Goal: Task Accomplishment & Management: Use online tool/utility

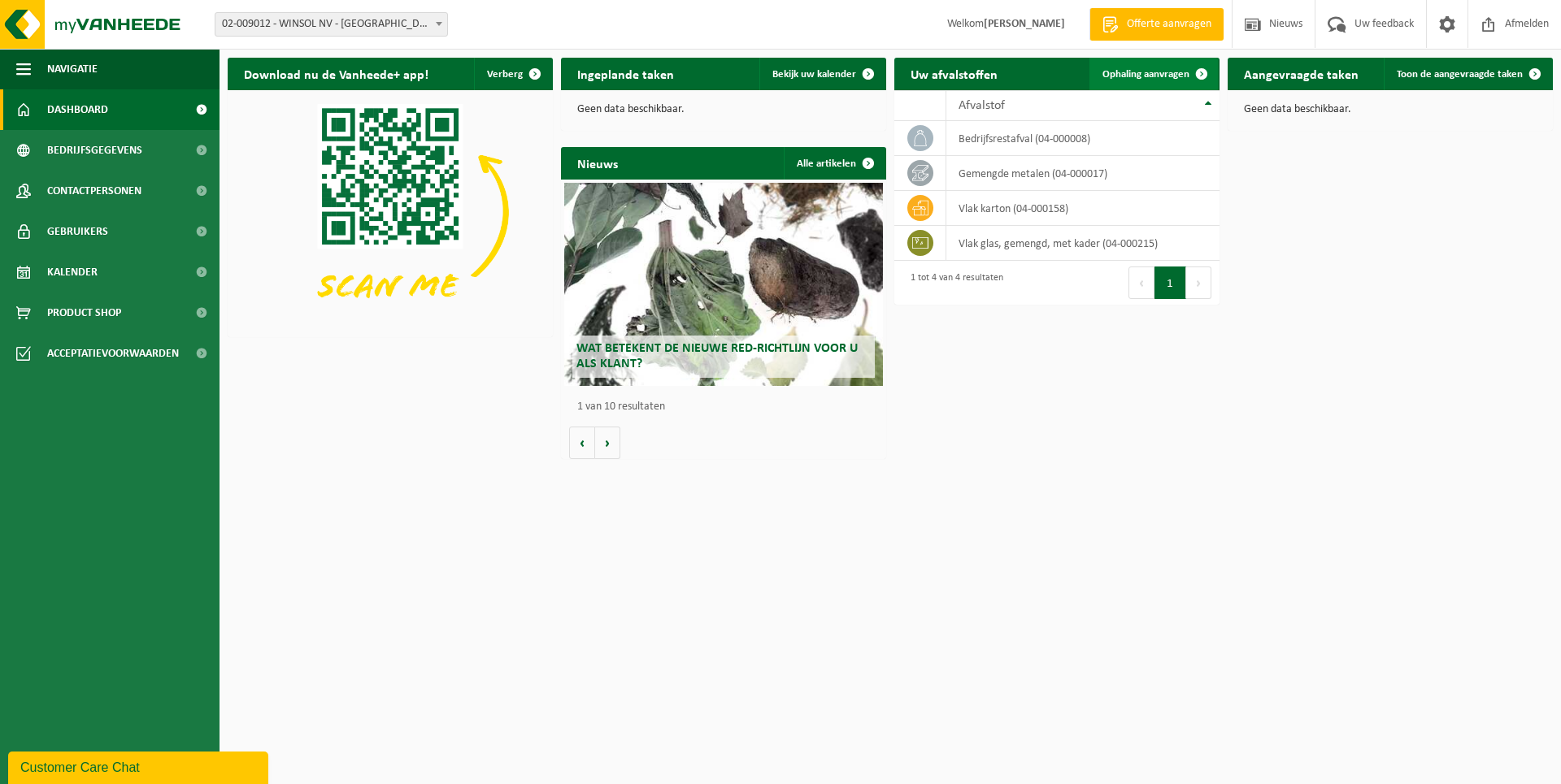
click at [1139, 71] on span "Ophaling aanvragen" at bounding box center [1145, 74] width 87 height 10
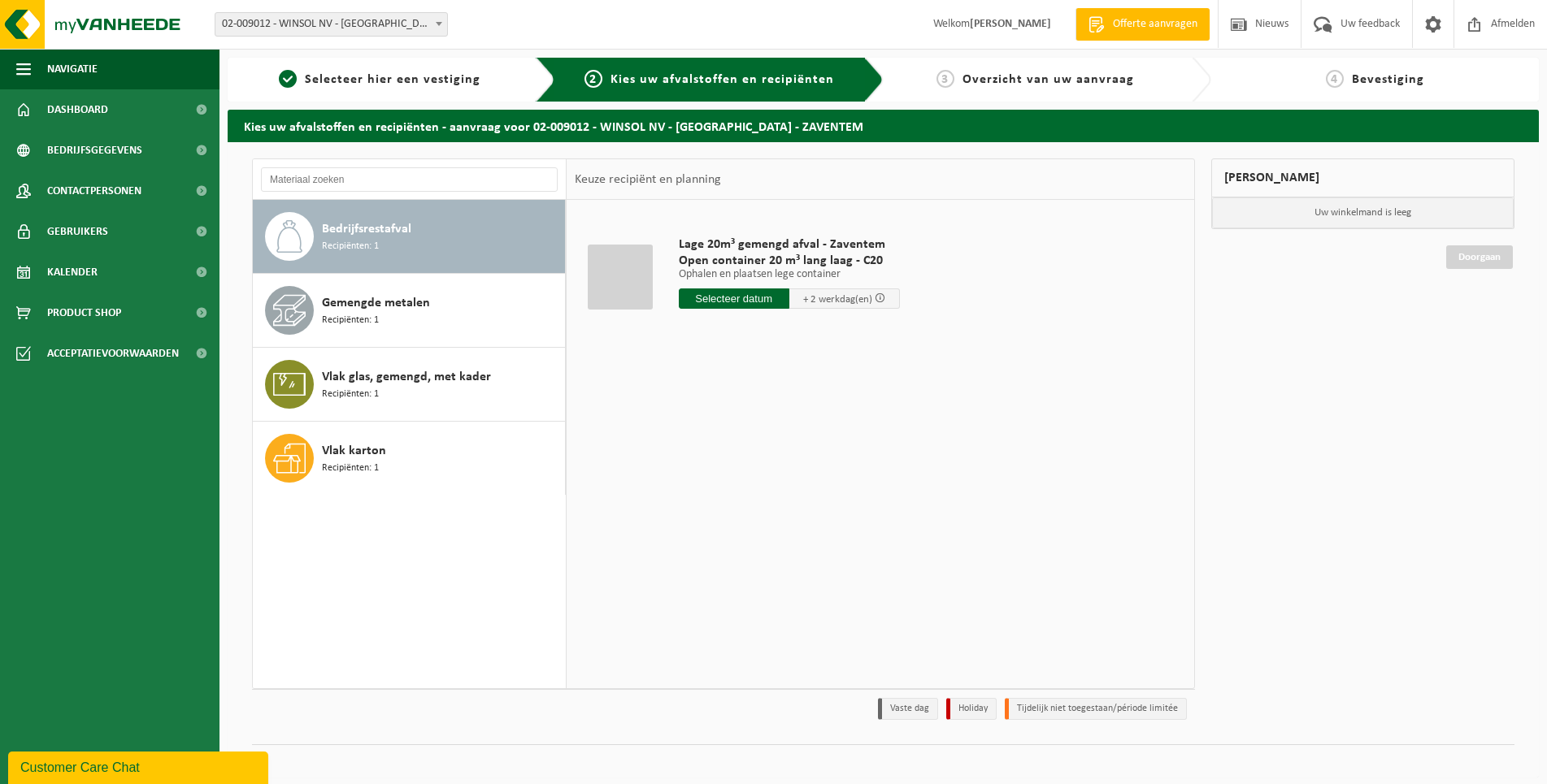
click at [408, 233] on span "Bedrijfsrestafval" at bounding box center [366, 228] width 89 height 19
click at [720, 298] on input "text" at bounding box center [733, 298] width 110 height 20
click at [802, 300] on span "+ 2 werkdag(en)" at bounding box center [837, 299] width 69 height 10
click at [739, 299] on input "text" at bounding box center [733, 298] width 110 height 20
click at [729, 478] on div "23" at bounding box center [722, 468] width 29 height 26
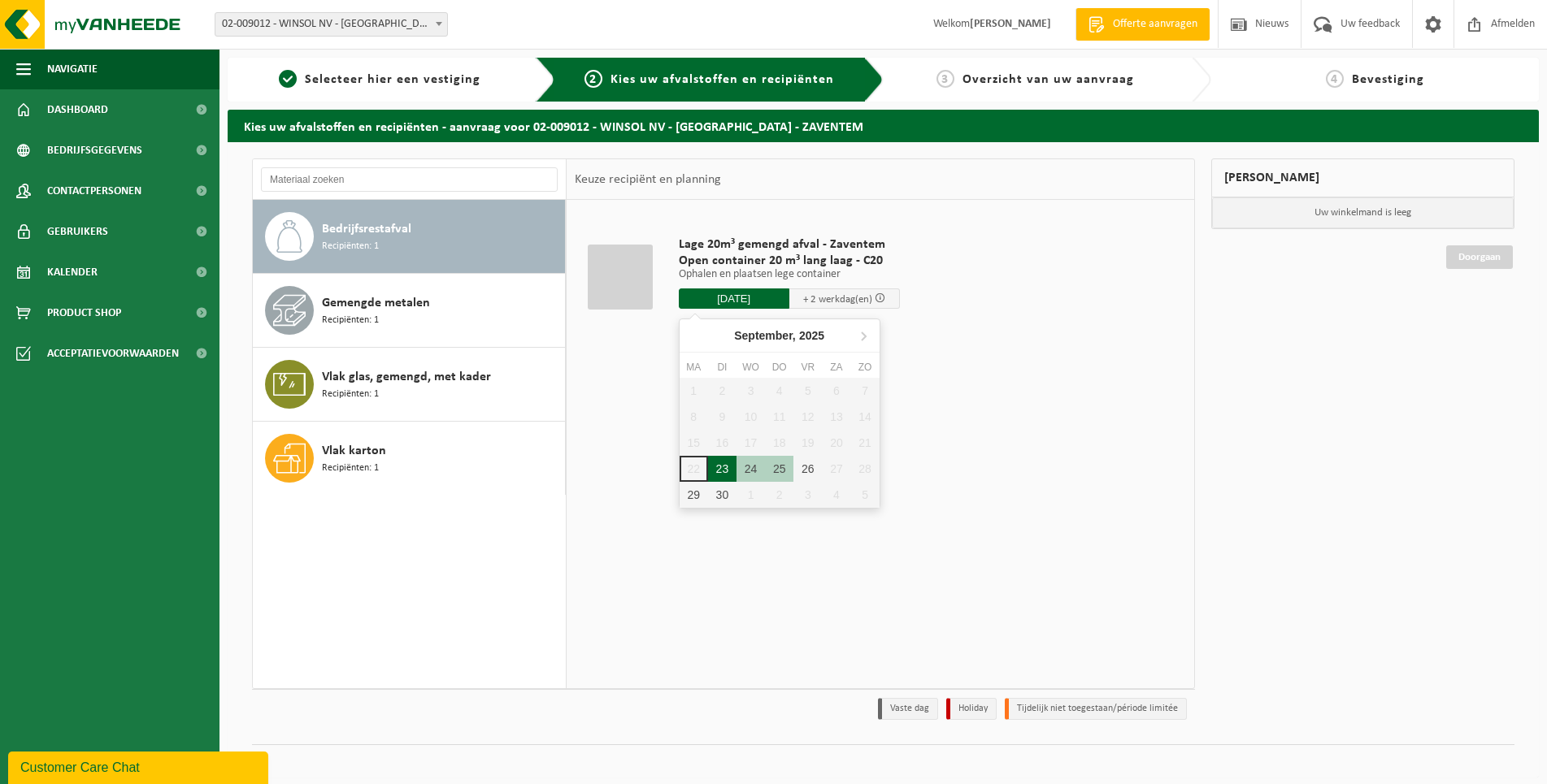
type input "Van 2025-09-23"
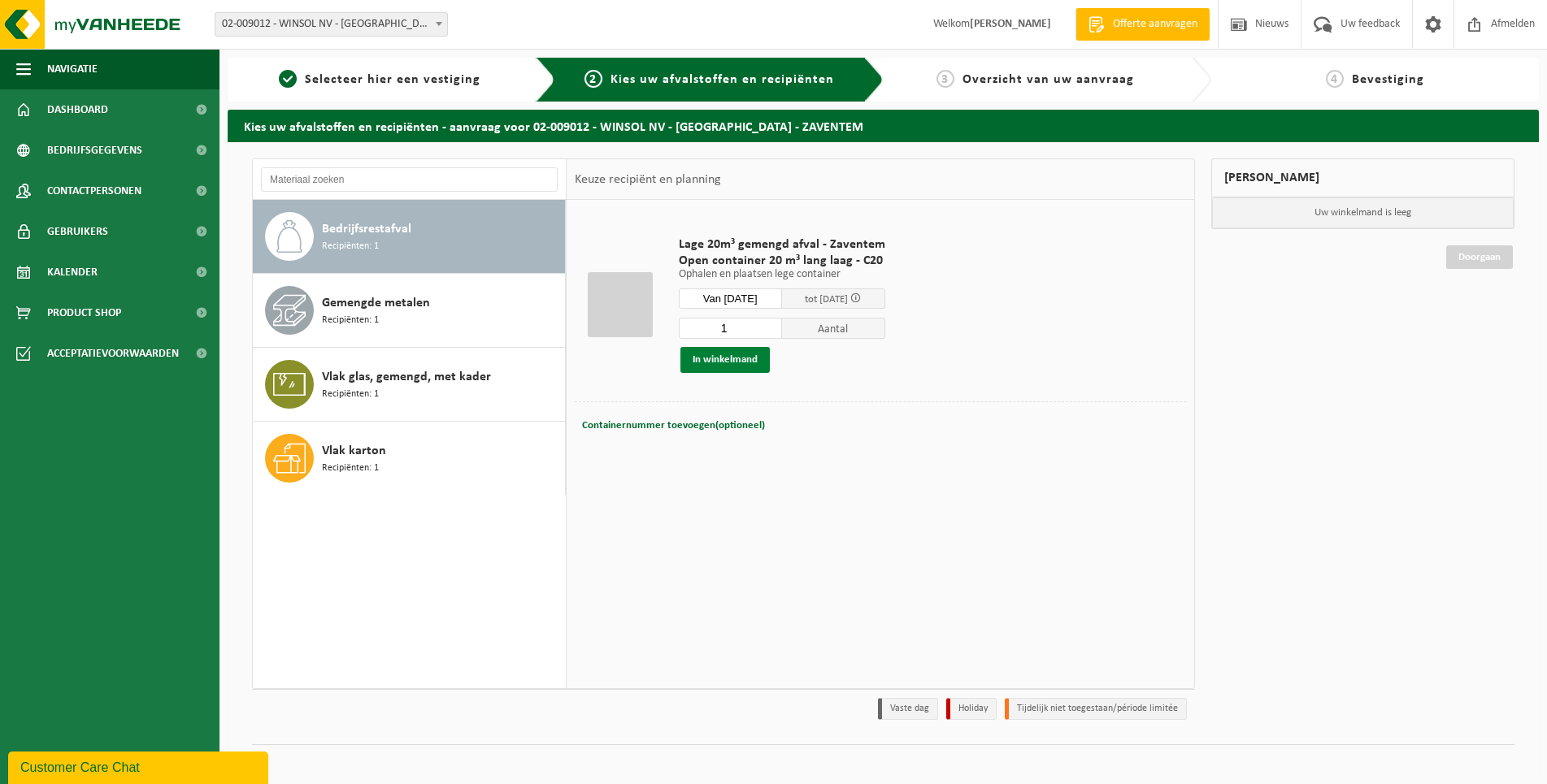
click at [725, 361] on button "In winkelmand" at bounding box center [724, 360] width 89 height 26
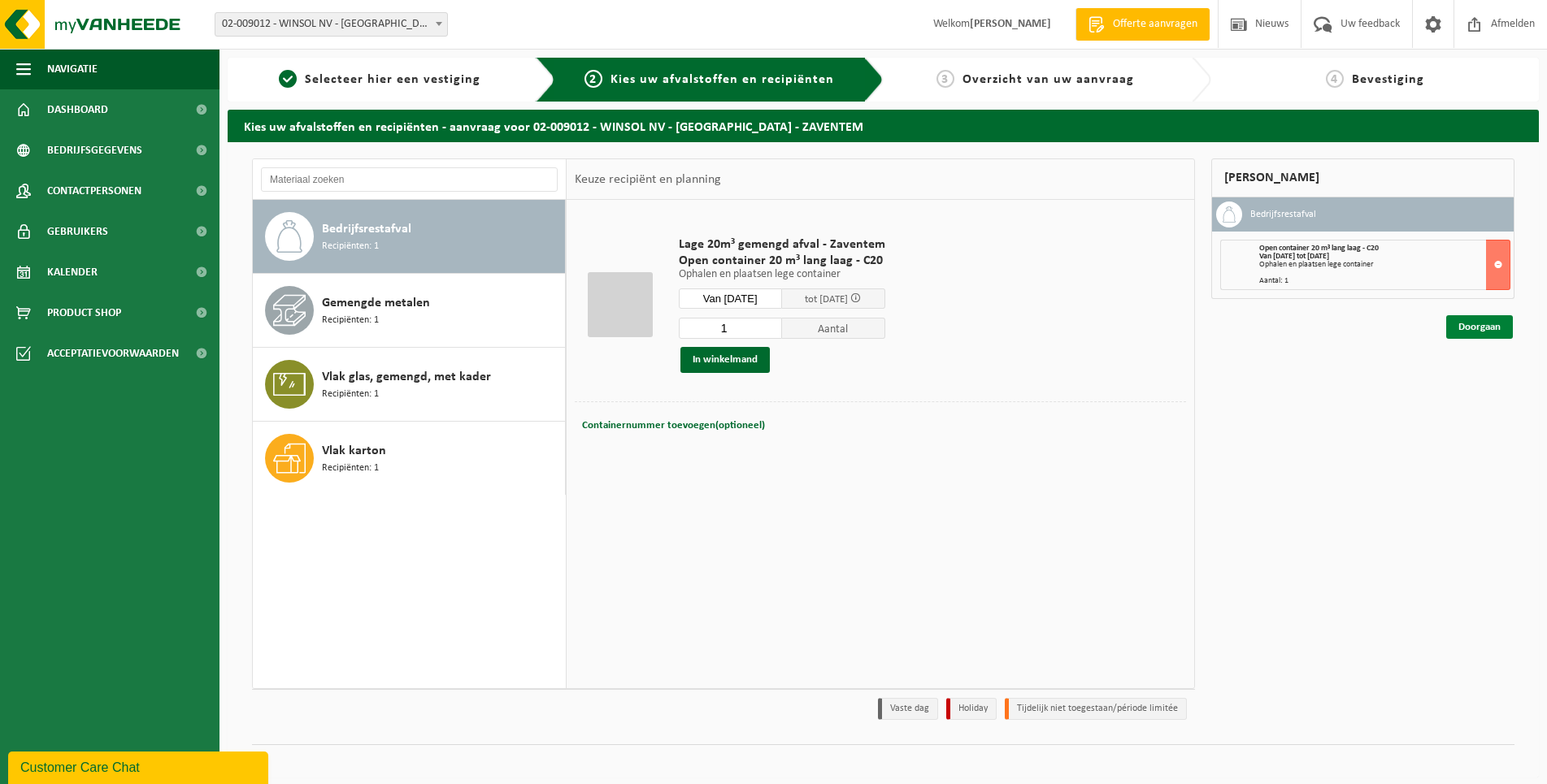
click at [1459, 318] on link "Doorgaan" at bounding box center [1479, 328] width 66 height 24
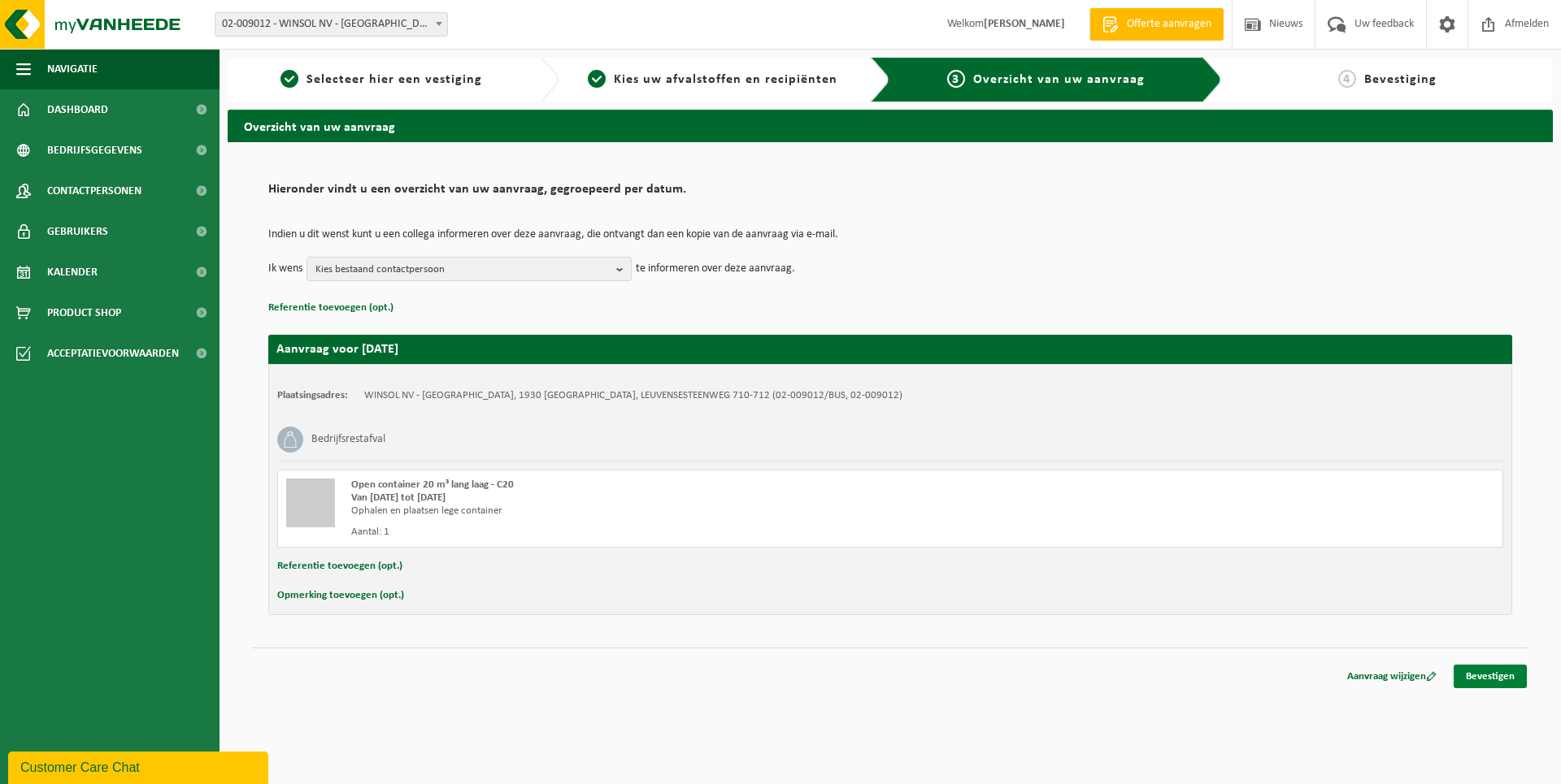
click at [1482, 673] on link "Bevestigen" at bounding box center [1489, 676] width 73 height 24
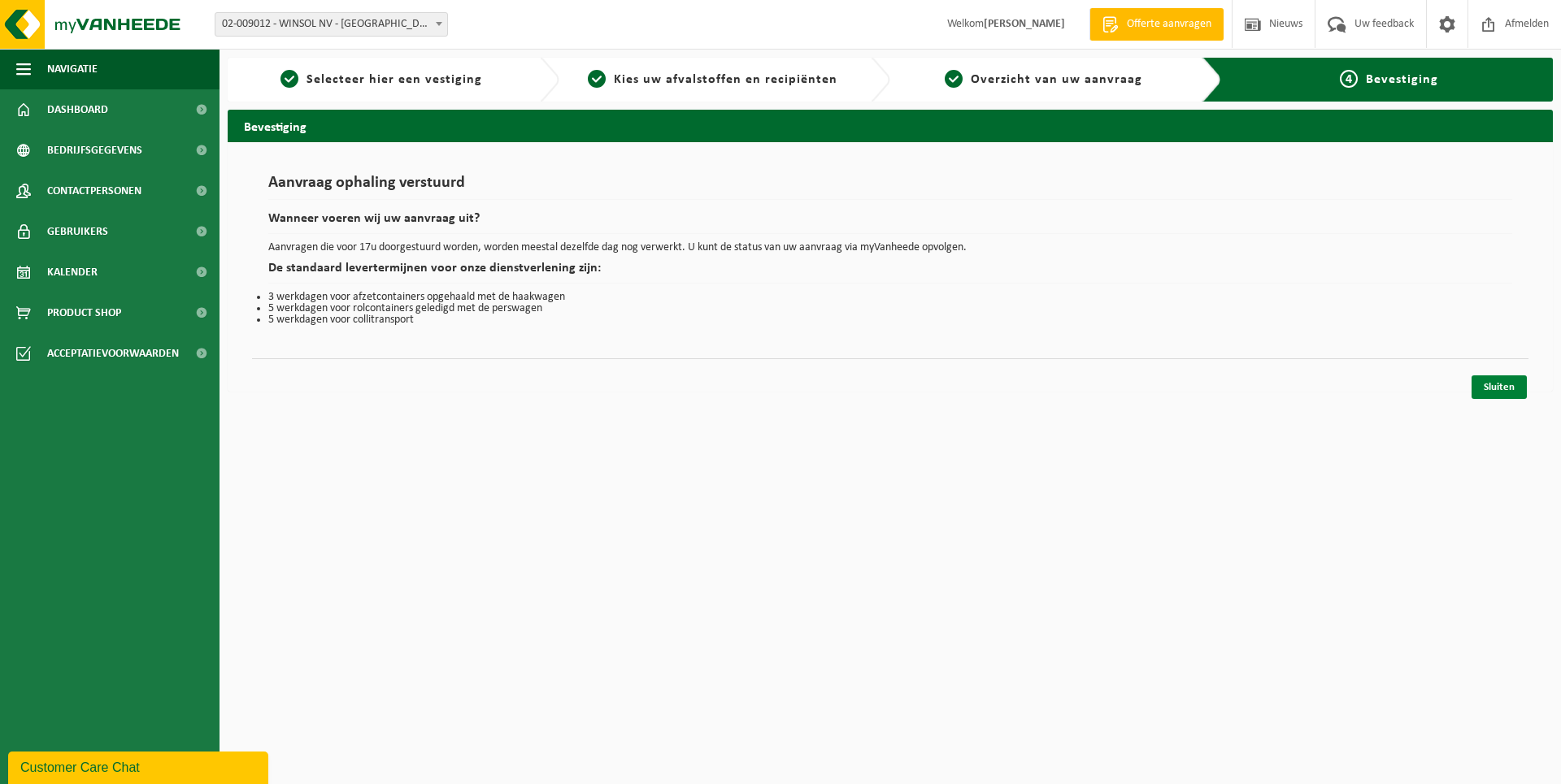
click at [1490, 378] on link "Sluiten" at bounding box center [1498, 387] width 55 height 24
